Goal: Task Accomplishment & Management: Manage account settings

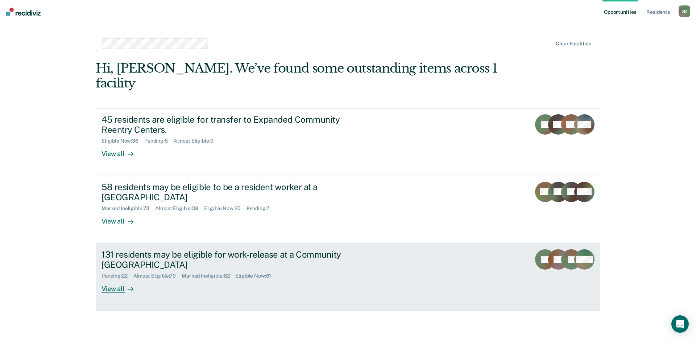
click at [371, 249] on div "131 residents may be eligible for work-release at a Community Reentry Center Pe…" at bounding box center [238, 271] width 272 height 44
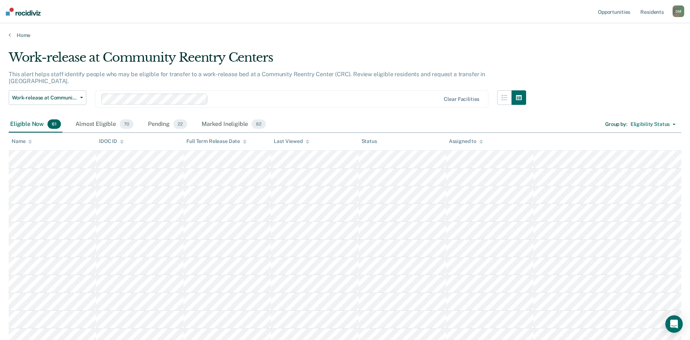
click at [306, 143] on icon at bounding box center [308, 141] width 4 height 5
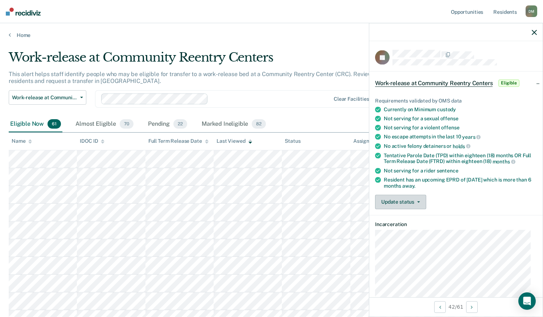
click at [407, 203] on button "Update status" at bounding box center [400, 202] width 51 height 15
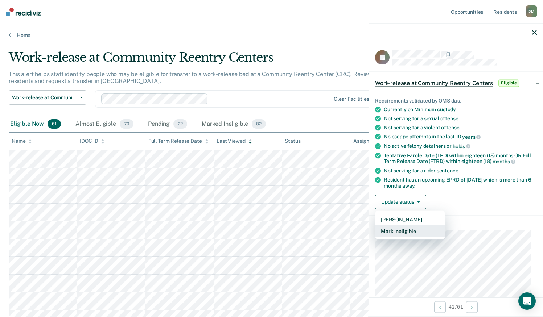
click at [395, 228] on button "Mark Ineligible" at bounding box center [410, 231] width 70 height 12
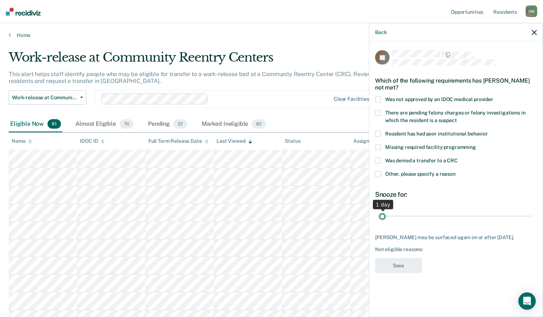
drag, startPoint x: 430, startPoint y: 218, endPoint x: 342, endPoint y: 214, distance: 87.9
type input "1"
click at [379, 214] on input "range" at bounding box center [455, 216] width 153 height 13
click at [376, 172] on span at bounding box center [378, 175] width 6 height 6
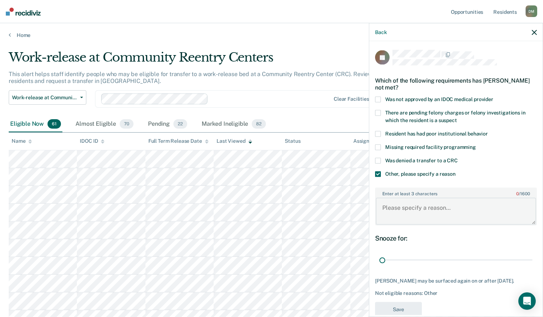
click at [411, 207] on textarea "Enter at least 3 characters 0 / 1600" at bounding box center [456, 211] width 160 height 27
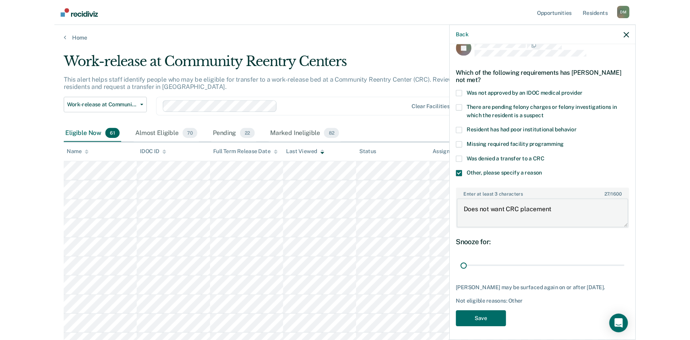
scroll to position [20, 0]
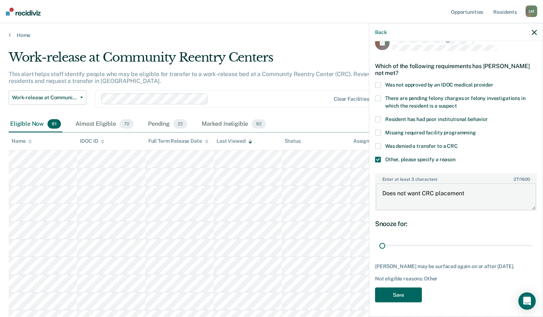
type textarea "Does not want CRC placement"
click at [400, 292] on button "Save" at bounding box center [398, 295] width 47 height 15
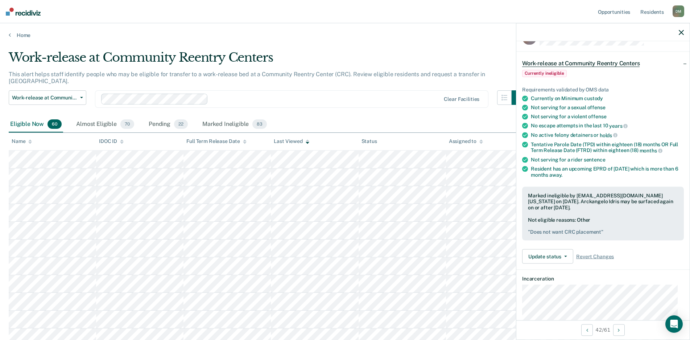
click at [680, 31] on icon "button" at bounding box center [681, 32] width 5 height 5
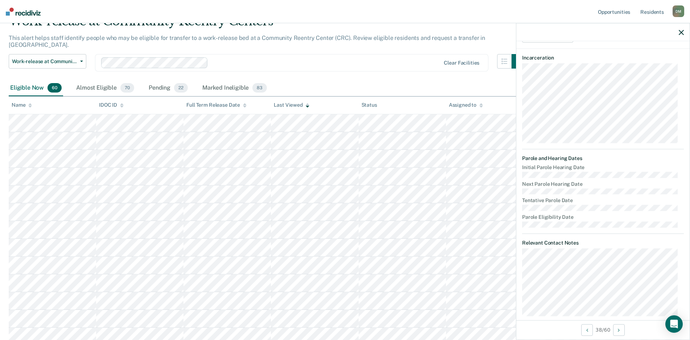
scroll to position [176, 0]
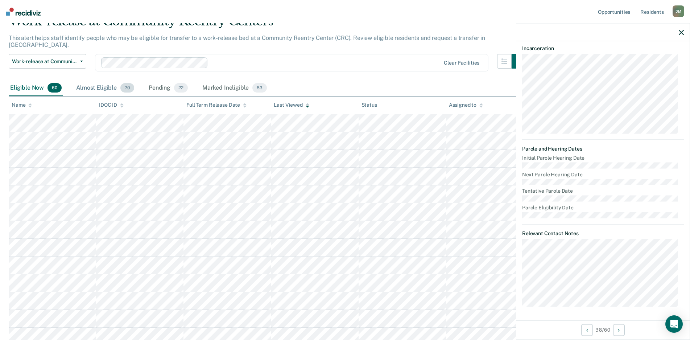
click at [94, 82] on div "Almost Eligible 70" at bounding box center [105, 88] width 61 height 16
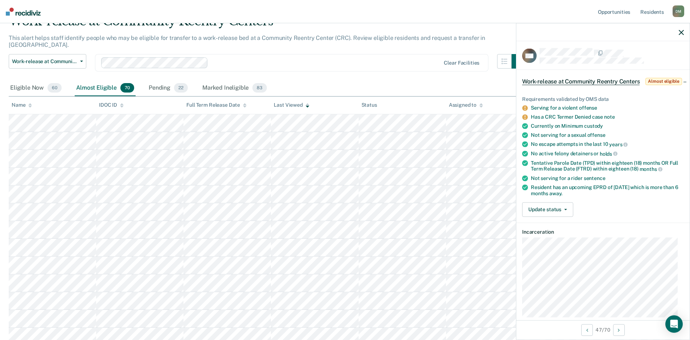
scroll to position [0, 0]
click at [682, 34] on icon "button" at bounding box center [681, 32] width 5 height 5
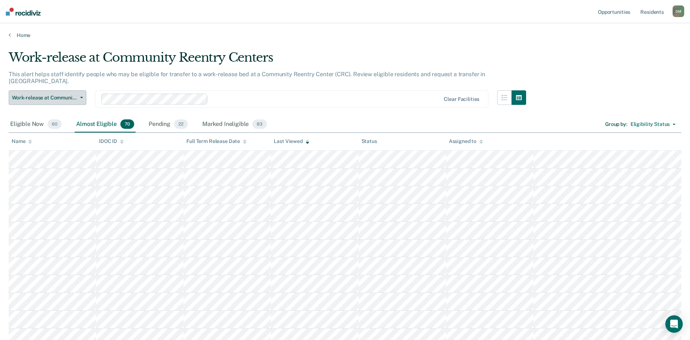
click at [60, 95] on span "Work-release at Community Reentry Centers" at bounding box center [44, 98] width 65 height 6
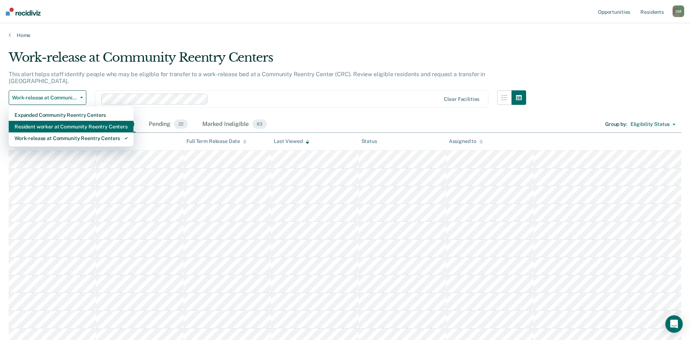
click at [50, 121] on div "Resident worker at Community Reentry Centers" at bounding box center [71, 127] width 113 height 12
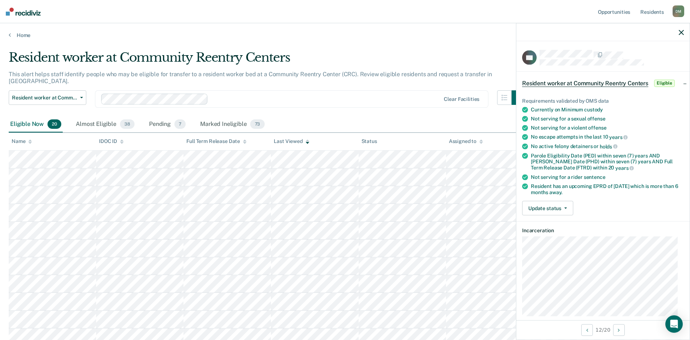
click at [682, 31] on icon "button" at bounding box center [681, 32] width 5 height 5
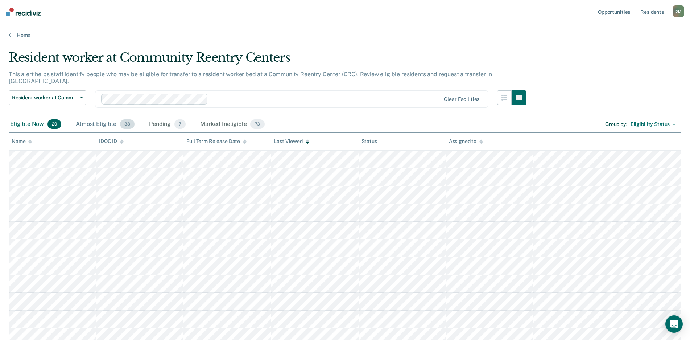
click at [84, 116] on div "Almost Eligible 38" at bounding box center [105, 124] width 62 height 16
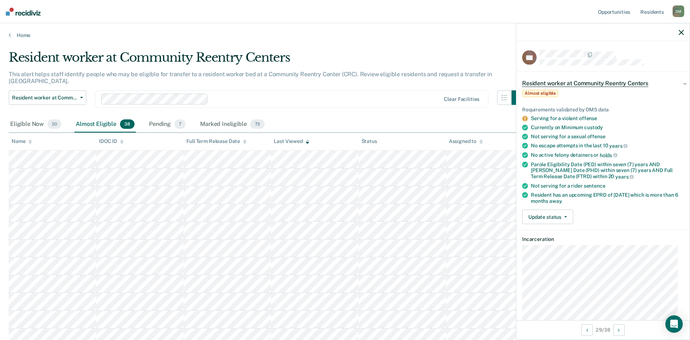
click at [682, 32] on icon "button" at bounding box center [681, 32] width 5 height 5
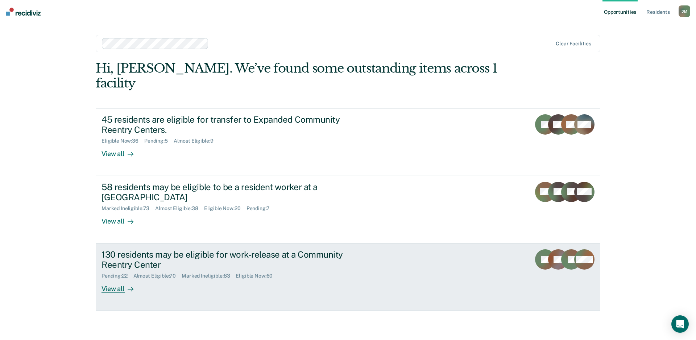
click at [308, 269] on div "130 residents may be eligible for work-release at a Community Reentry Center Pe…" at bounding box center [238, 271] width 272 height 44
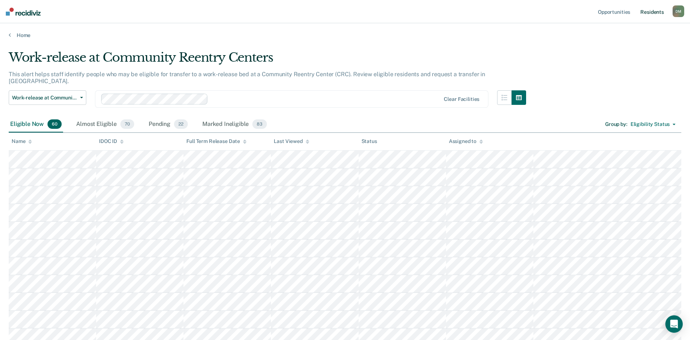
click at [657, 14] on link "Resident s" at bounding box center [652, 11] width 26 height 23
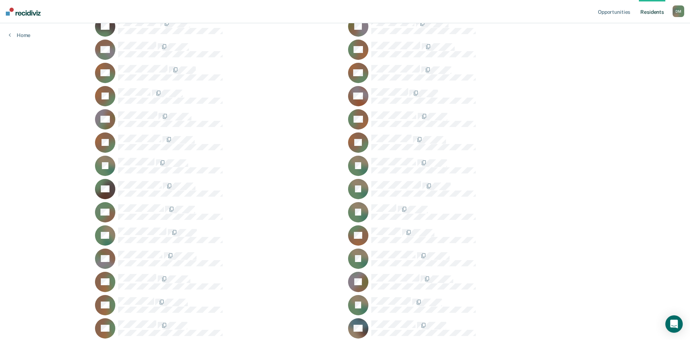
scroll to position [2067, 0]
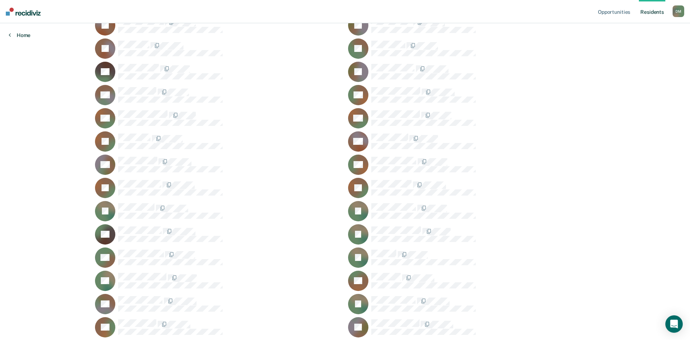
click at [23, 37] on link "Home" at bounding box center [20, 35] width 22 height 7
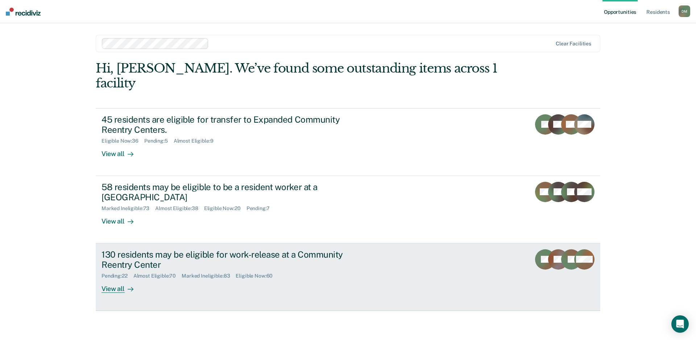
click at [192, 273] on div "Marked Ineligible : 83" at bounding box center [209, 276] width 54 height 6
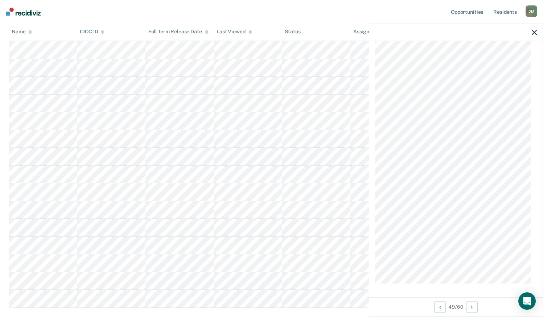
scroll to position [885, 0]
